Goal: Find specific page/section: Find specific page/section

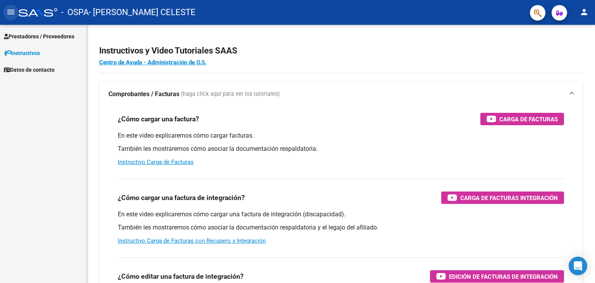
click at [9, 11] on mat-icon "menu" at bounding box center [10, 11] width 9 height 9
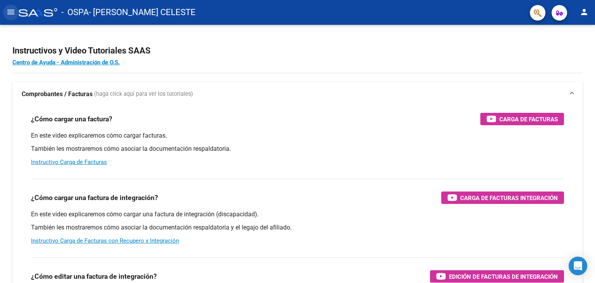
click at [10, 12] on mat-icon "menu" at bounding box center [10, 11] width 9 height 9
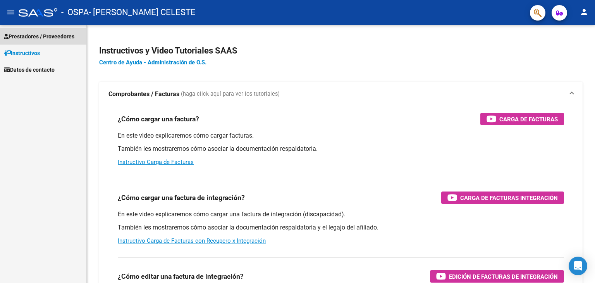
click at [38, 40] on span "Prestadores / Proveedores" at bounding box center [39, 36] width 70 height 9
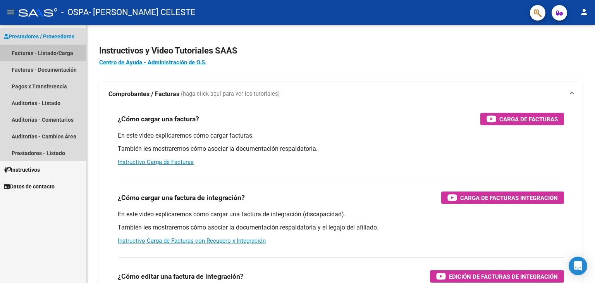
click at [43, 57] on link "Facturas - Listado/Carga" at bounding box center [43, 53] width 86 height 17
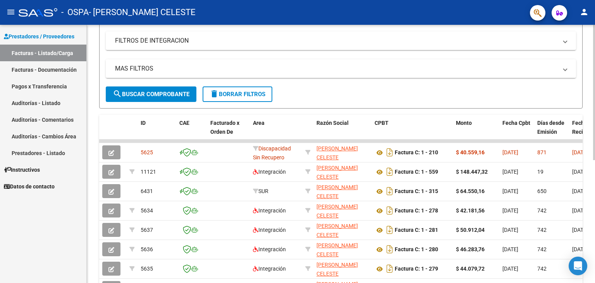
scroll to position [129, 0]
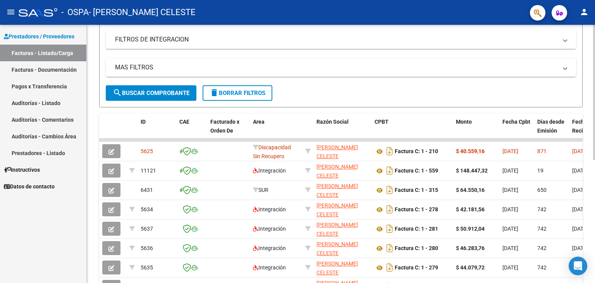
click at [595, 145] on div at bounding box center [594, 161] width 2 height 135
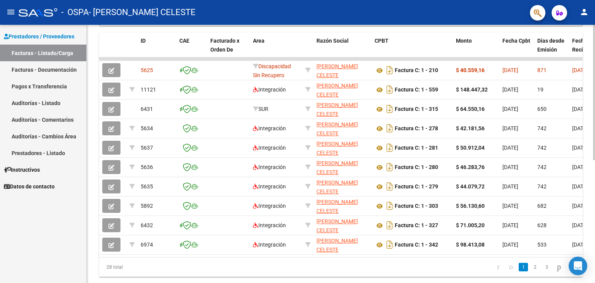
scroll to position [213, 0]
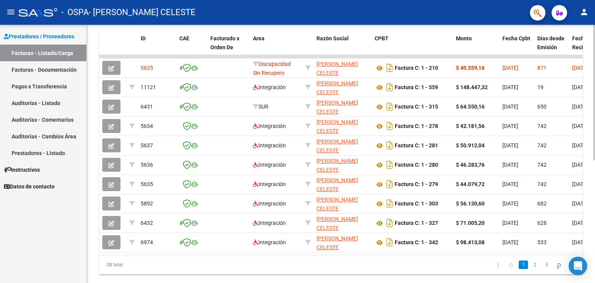
click at [592, 189] on div "Video tutorial PRESTADORES -> Listado de CPBTs Emitidos por Prestadores / Prove…" at bounding box center [342, 55] width 510 height 487
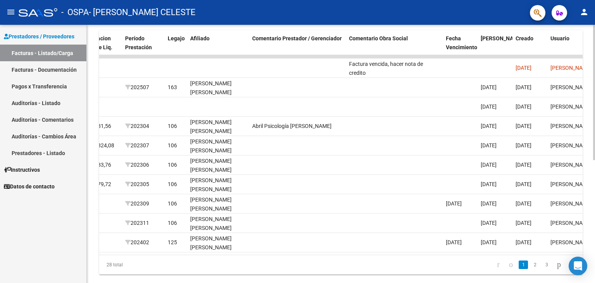
scroll to position [234, 0]
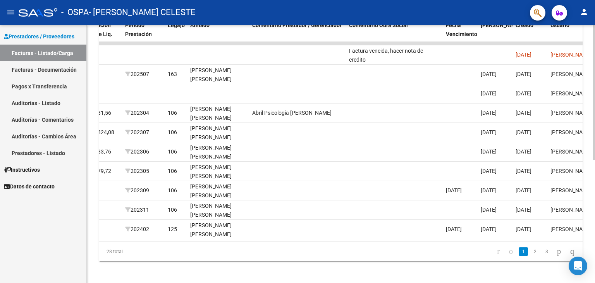
click at [592, 151] on div "Video tutorial PRESTADORES -> Listado de CPBTs Emitidos por Prestadores / Prove…" at bounding box center [342, 42] width 510 height 487
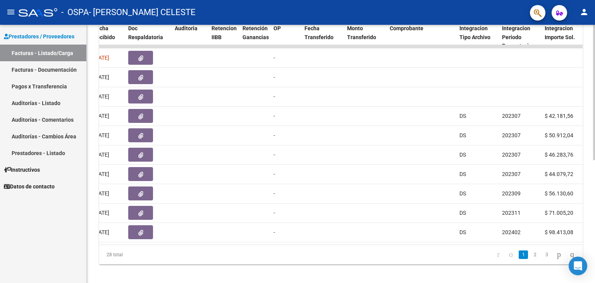
scroll to position [0, 476]
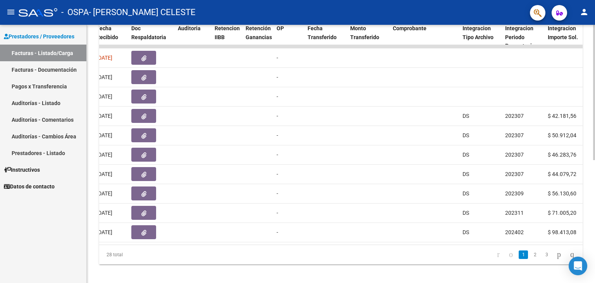
drag, startPoint x: 322, startPoint y: 240, endPoint x: 274, endPoint y: 243, distance: 47.7
click at [274, 243] on datatable-body "5625 Discapacidad Sin Recupero [PERSON_NAME] CELESTE 27387888727 Factura C: 1 -…" at bounding box center [340, 144] width 483 height 199
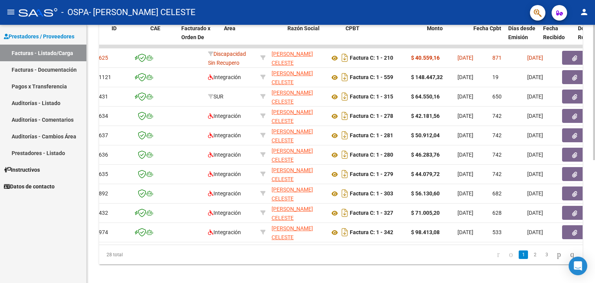
scroll to position [0, 0]
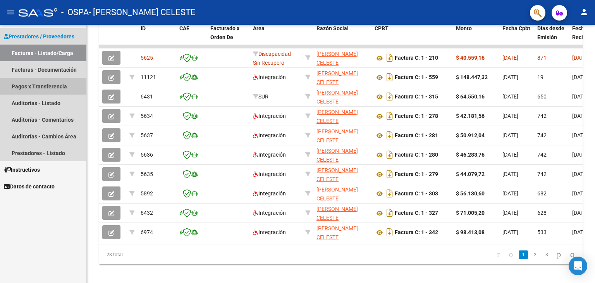
click at [47, 87] on link "Pagos x Transferencia" at bounding box center [43, 86] width 86 height 17
